Goal: Transaction & Acquisition: Subscribe to service/newsletter

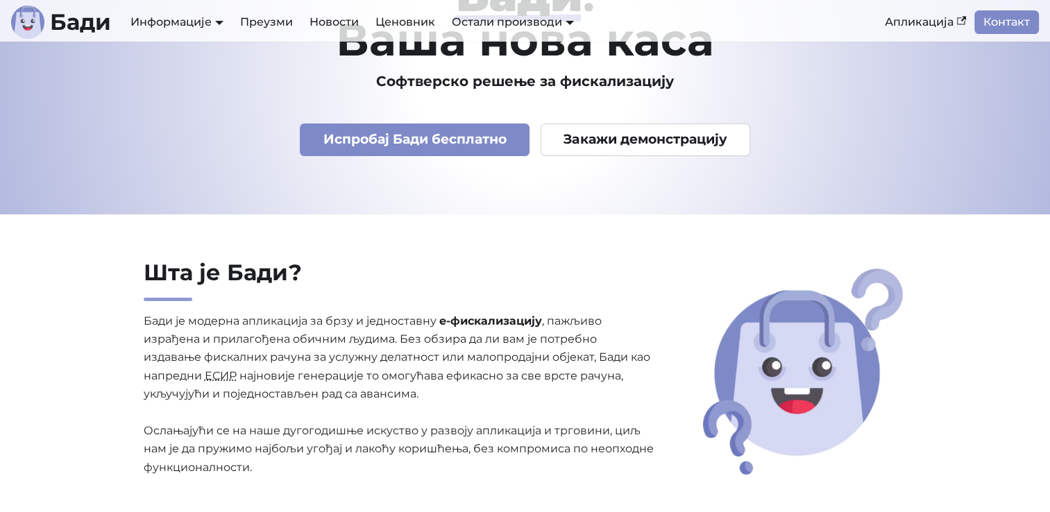
scroll to position [69, 0]
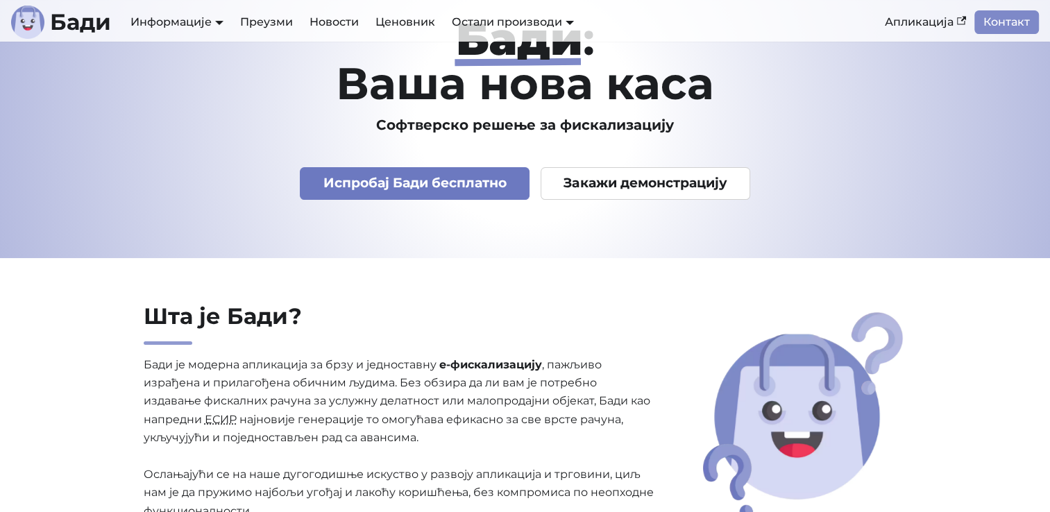
click at [461, 187] on link "Испробај Бади бесплатно" at bounding box center [415, 183] width 230 height 33
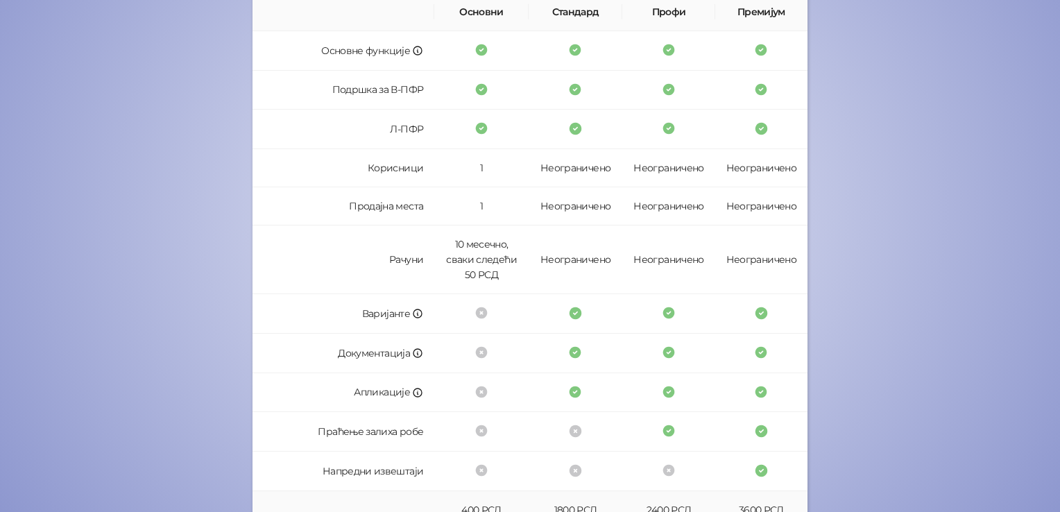
scroll to position [321, 0]
